Goal: Information Seeking & Learning: Learn about a topic

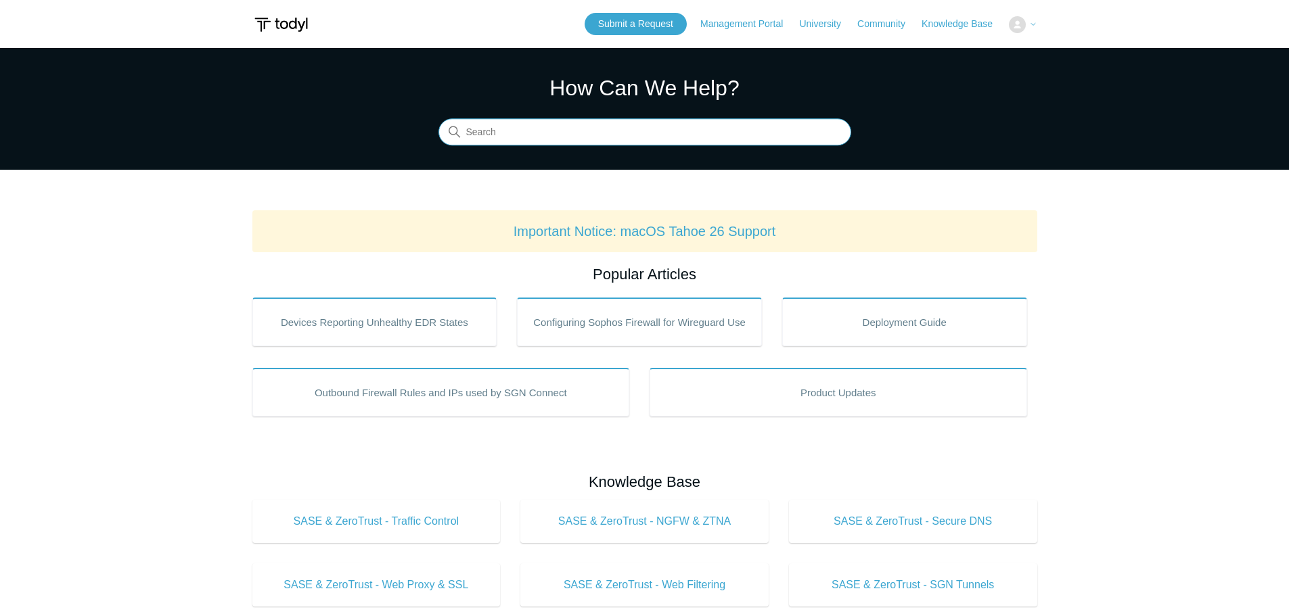
click at [528, 133] on input "Search" at bounding box center [644, 132] width 413 height 27
type input "team admin"
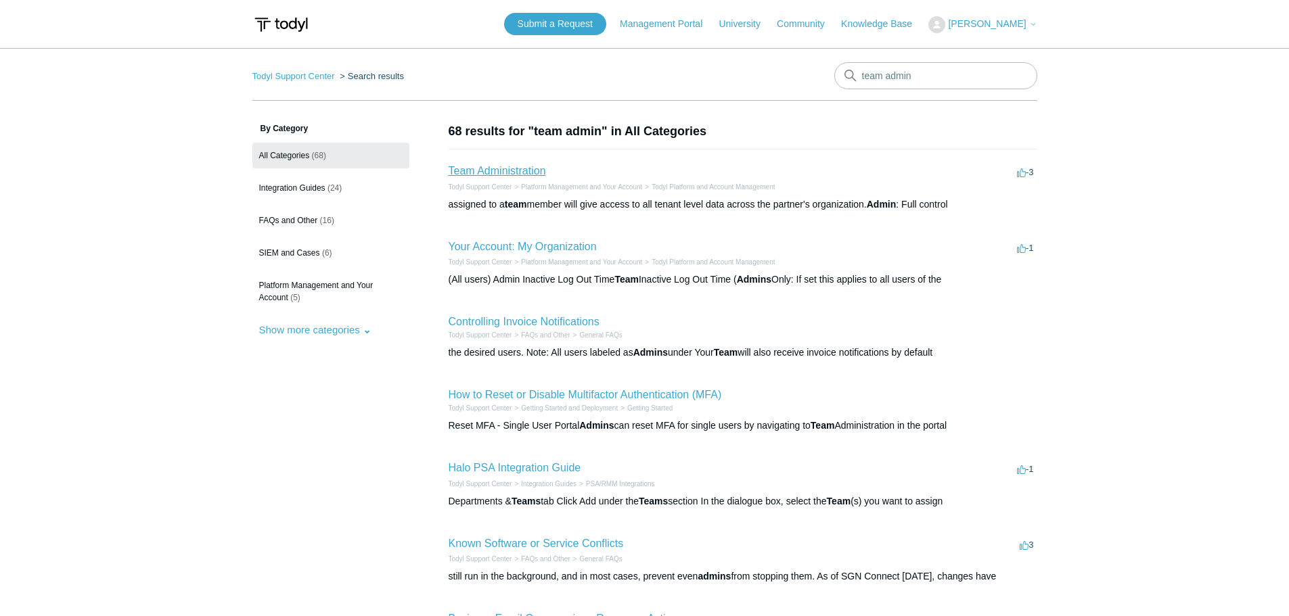
click at [516, 168] on link "Team Administration" at bounding box center [496, 170] width 97 height 11
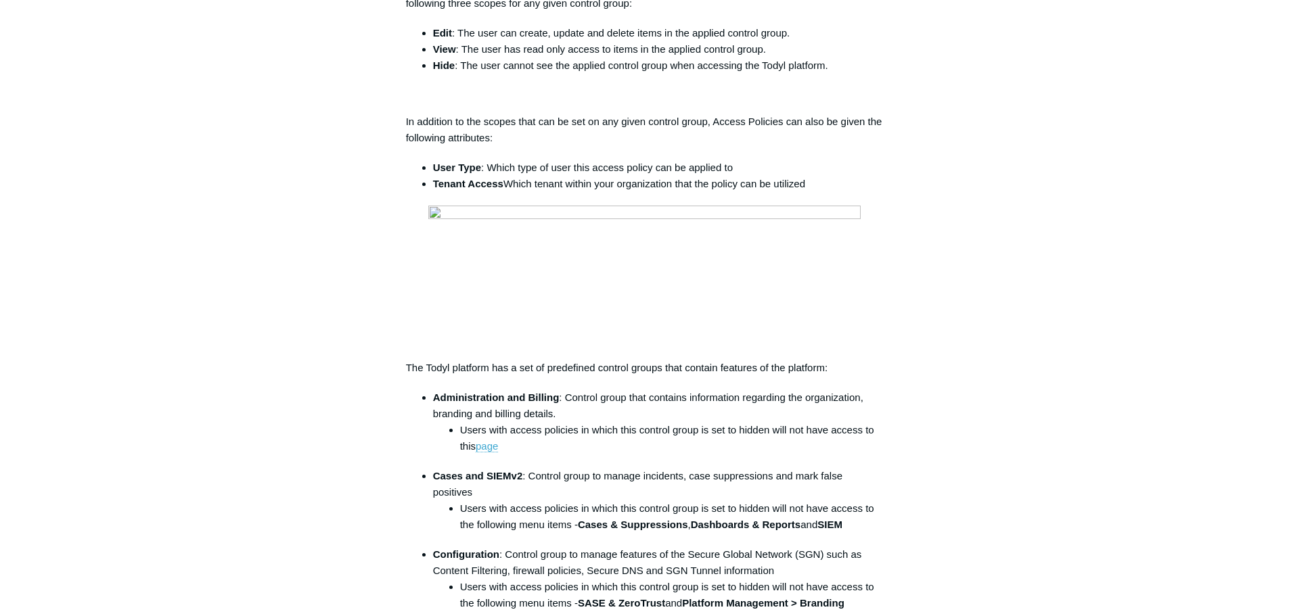
scroll to position [947, 0]
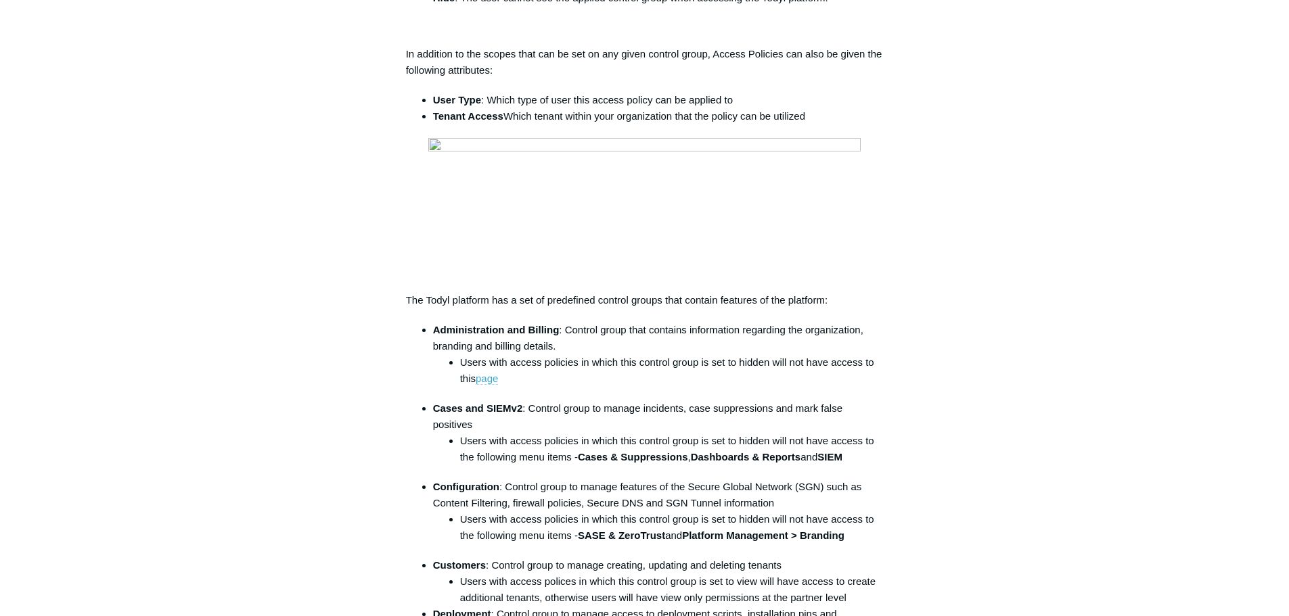
click at [492, 384] on link "page" at bounding box center [487, 379] width 22 height 12
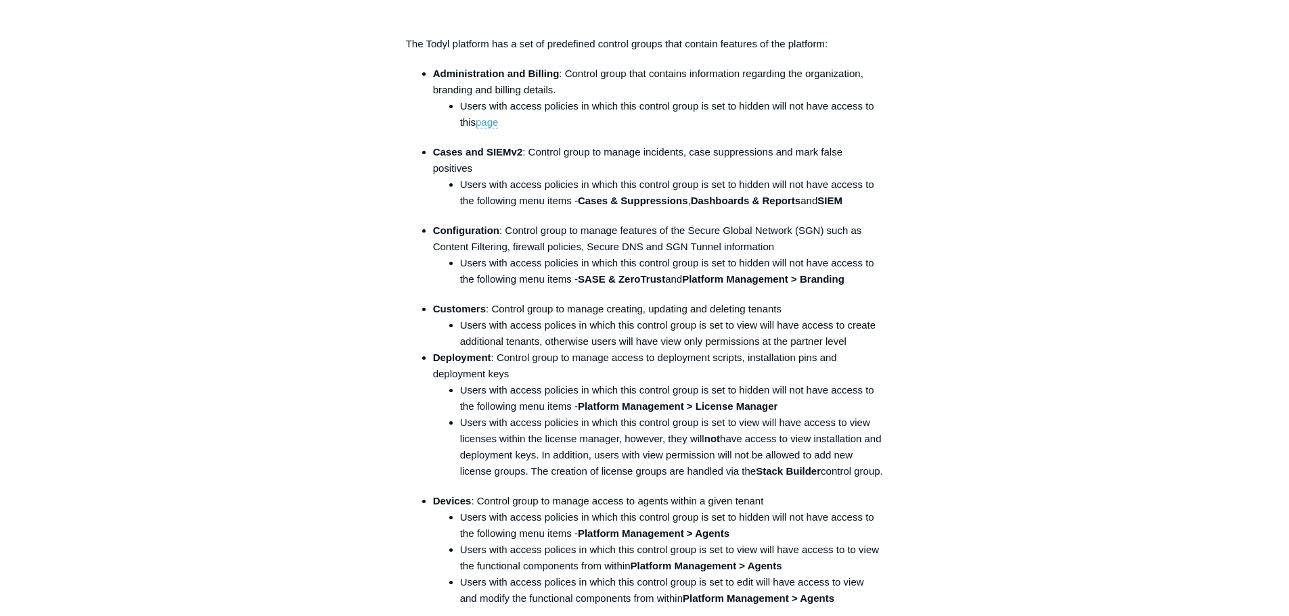
scroll to position [1218, 0]
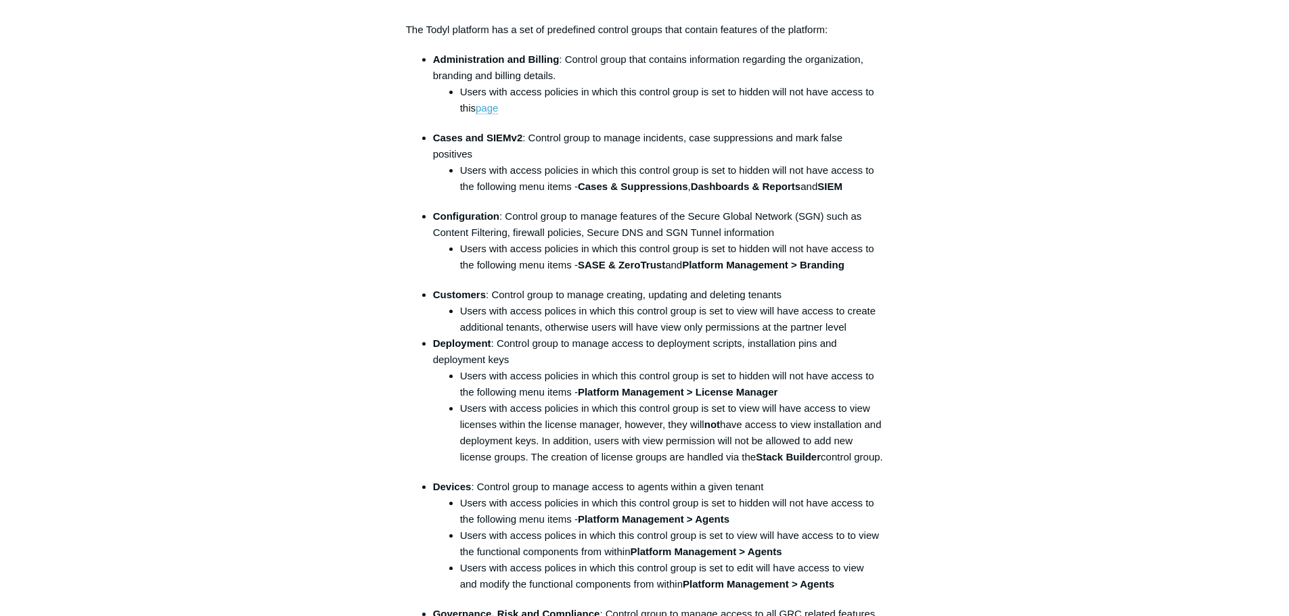
drag, startPoint x: 852, startPoint y: 334, endPoint x: 459, endPoint y: 311, distance: 393.7
click at [459, 311] on ul "Users with access polices in which this control group is set to view will have …" at bounding box center [664, 319] width 437 height 32
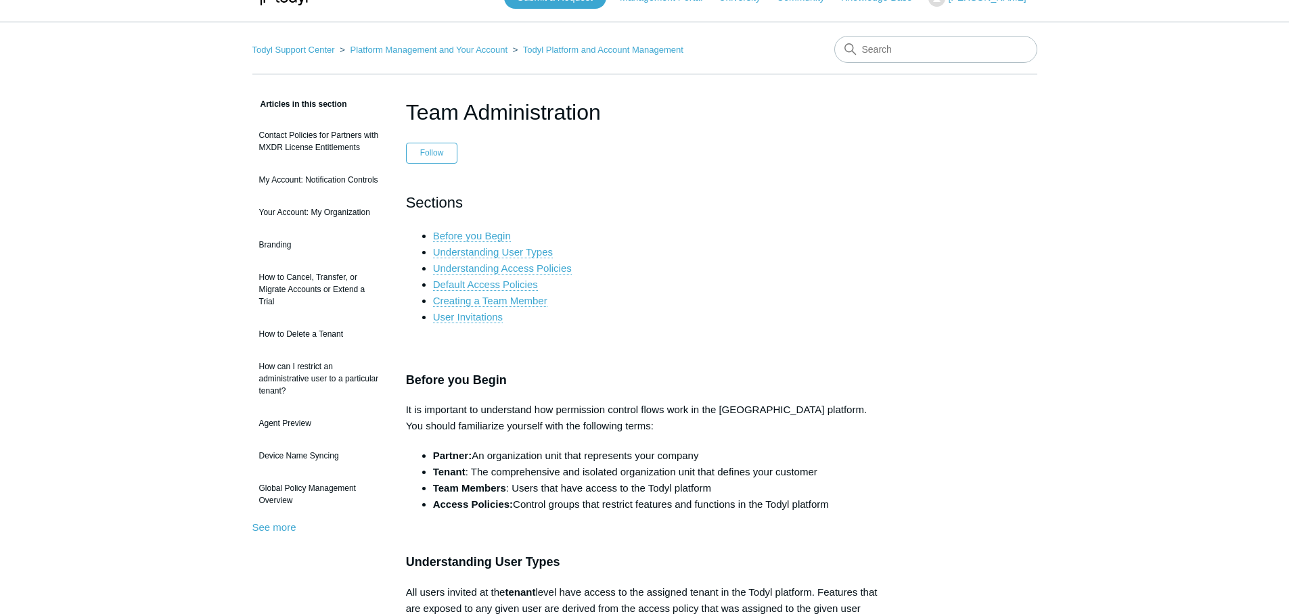
scroll to position [0, 0]
